Goal: Share content

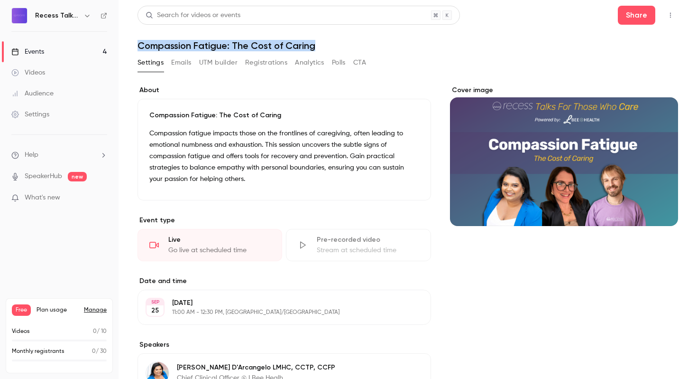
drag, startPoint x: 318, startPoint y: 45, endPoint x: 136, endPoint y: 45, distance: 182.2
click at [136, 45] on main "Search for videos or events Share Compassion Fatigue: The Cost of Caring Settin…" at bounding box center [408, 189] width 579 height 379
copy h1 "Compassion Fatigue: The Cost of Caring"
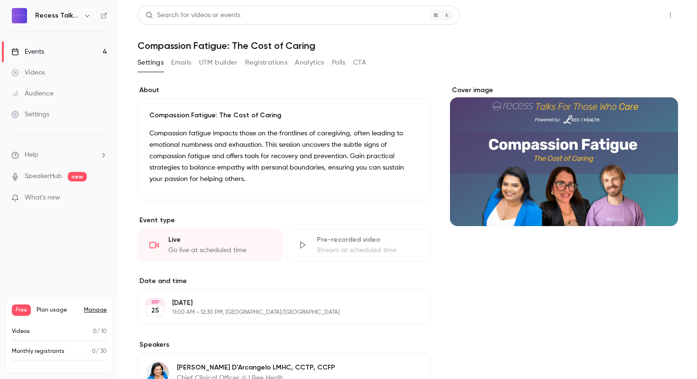
click at [639, 16] on button "Share" at bounding box center [636, 15] width 37 height 19
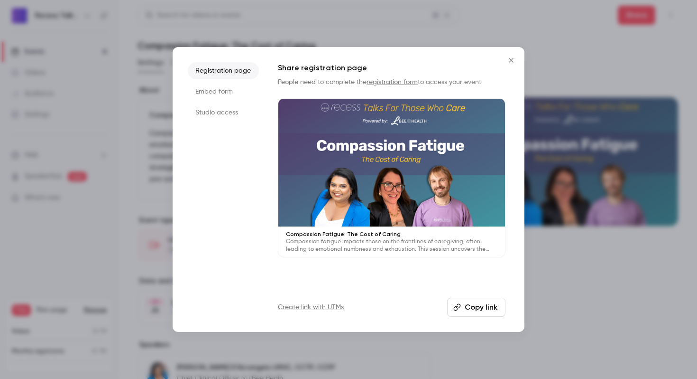
click at [470, 305] on button "Copy link" at bounding box center [476, 306] width 58 height 19
click at [512, 57] on icon "Close" at bounding box center [511, 60] width 11 height 8
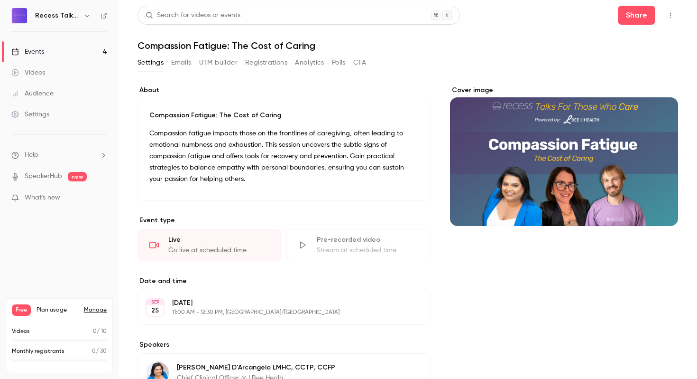
click at [225, 175] on p "Compassion fatigue impacts those on the frontlines of caregiving, often leading…" at bounding box center [284, 156] width 270 height 57
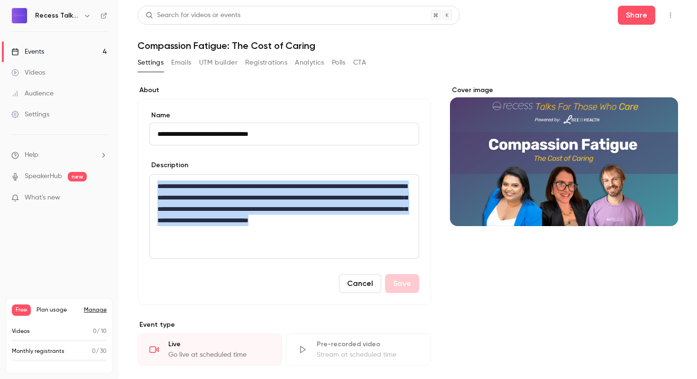
drag, startPoint x: 261, startPoint y: 232, endPoint x: 150, endPoint y: 176, distance: 124.3
click at [150, 176] on div "**********" at bounding box center [284, 216] width 269 height 83
copy p "**********"
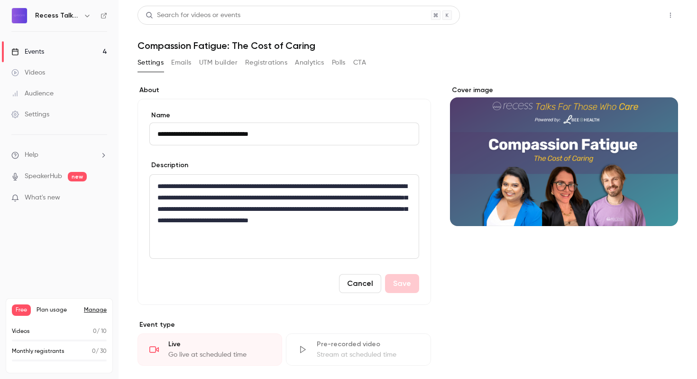
click at [636, 11] on button "Share" at bounding box center [636, 15] width 37 height 19
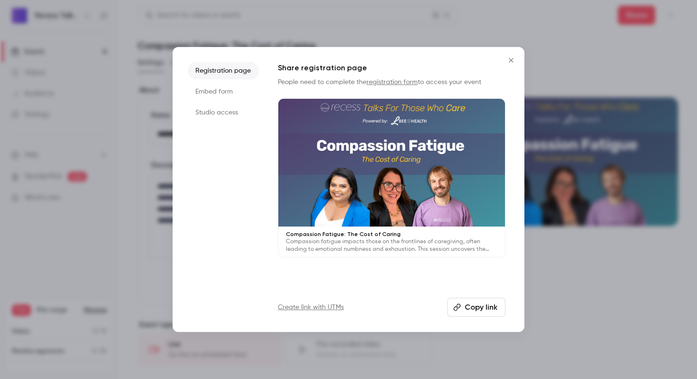
click at [479, 303] on button "Copy link" at bounding box center [476, 306] width 58 height 19
click at [511, 62] on icon "Close" at bounding box center [511, 60] width 11 height 8
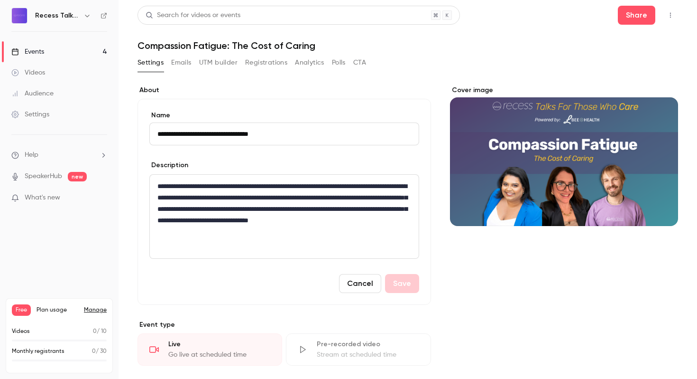
click at [264, 65] on button "Registrations" at bounding box center [266, 62] width 42 height 15
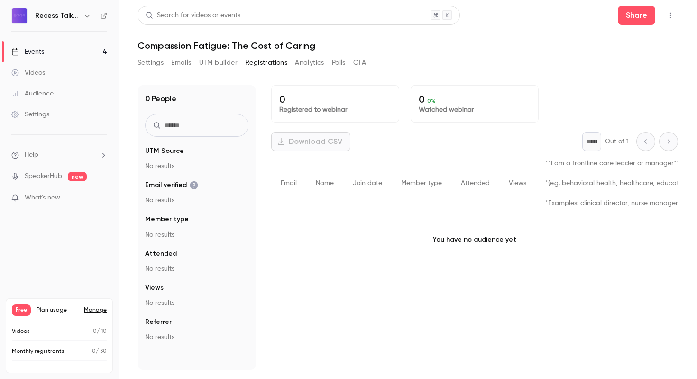
click at [224, 61] on button "UTM builder" at bounding box center [218, 62] width 38 height 15
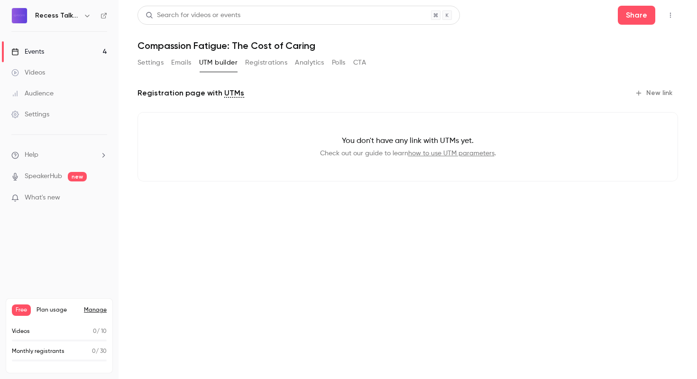
click at [149, 59] on button "Settings" at bounding box center [151, 62] width 26 height 15
